Goal: Transaction & Acquisition: Book appointment/travel/reservation

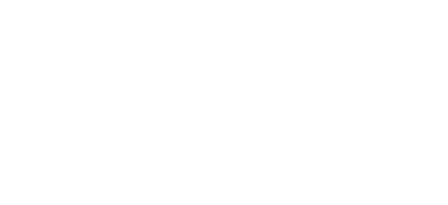
click at [128, 0] on html at bounding box center [224, 0] width 448 height 0
